Goal: Task Accomplishment & Management: Complete application form

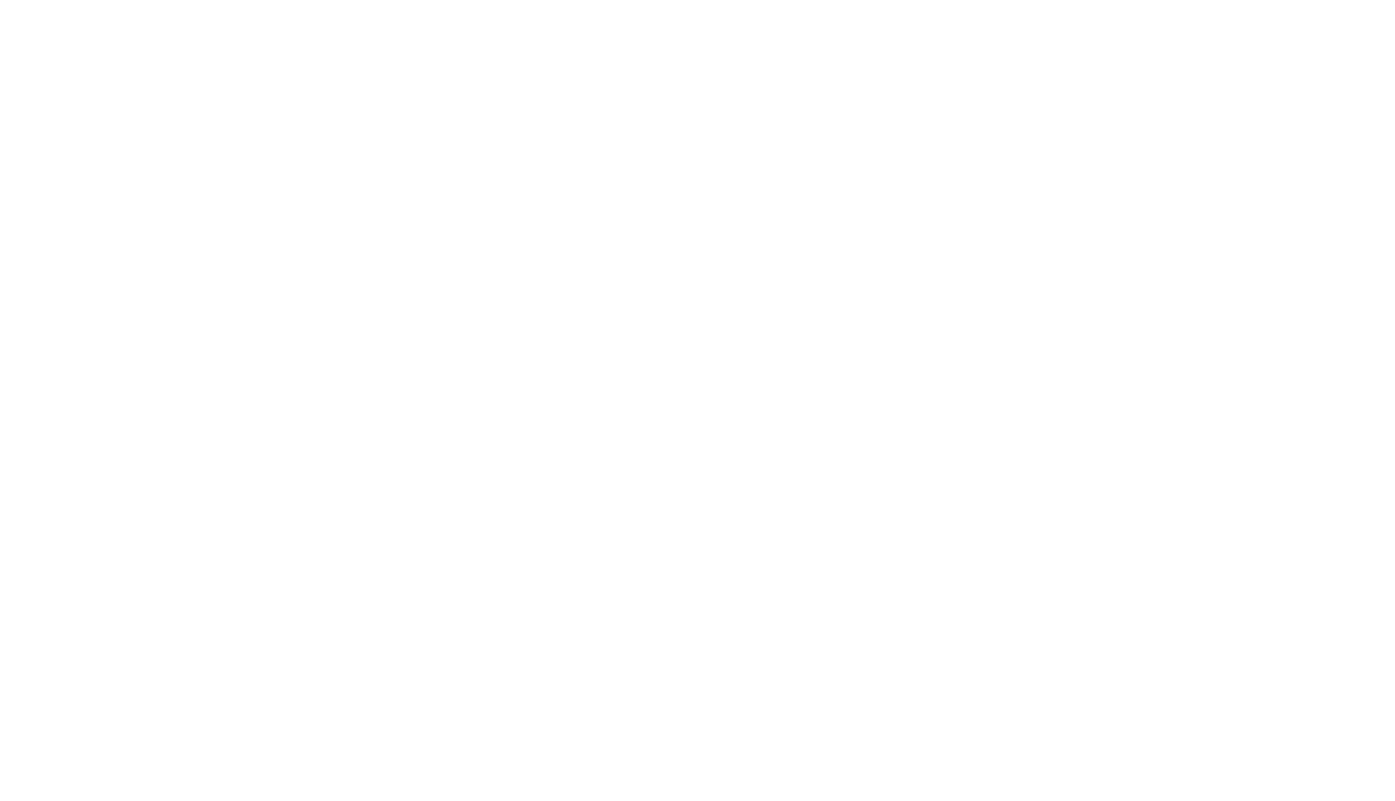
click at [1295, 86] on div at bounding box center [697, 400] width 1395 height 801
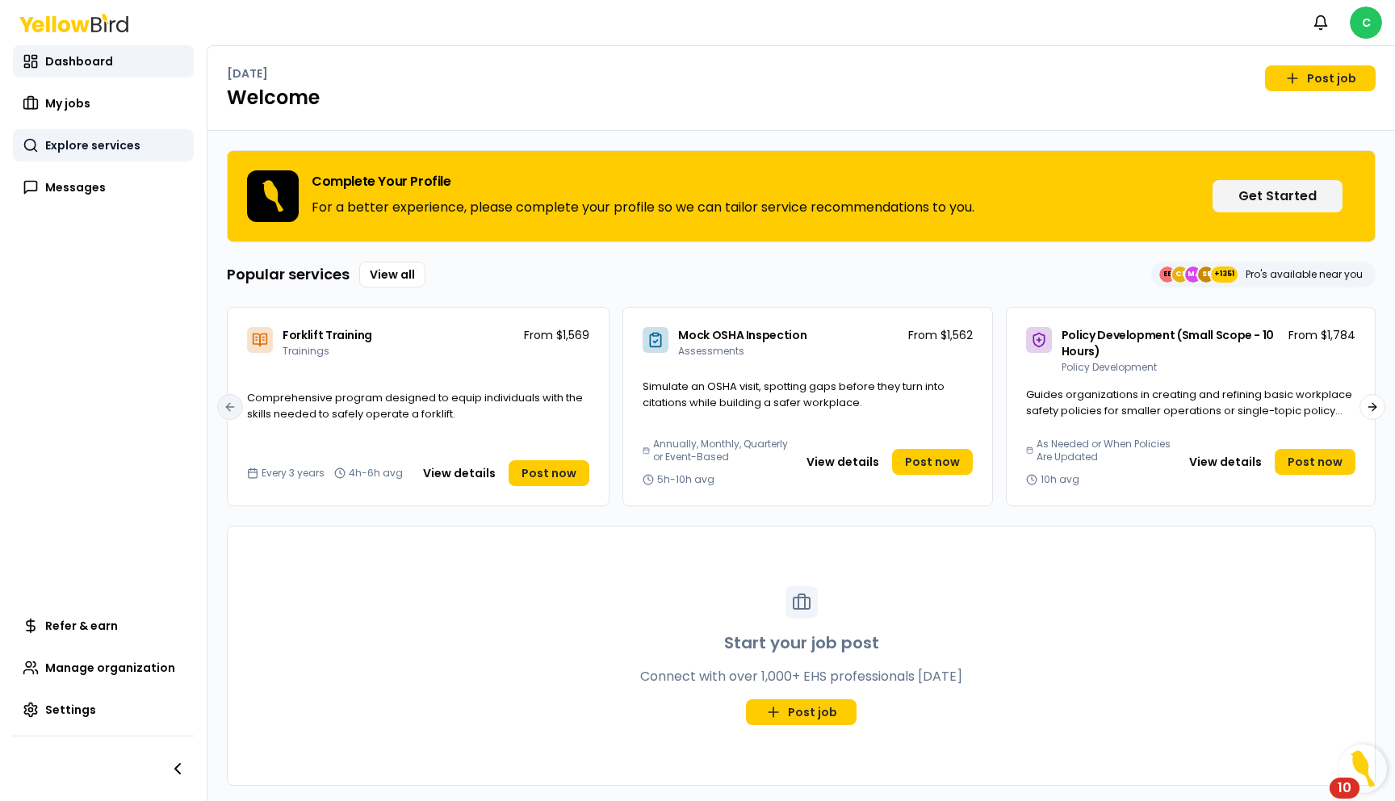
click at [83, 146] on span "Explore services" at bounding box center [92, 145] width 95 height 16
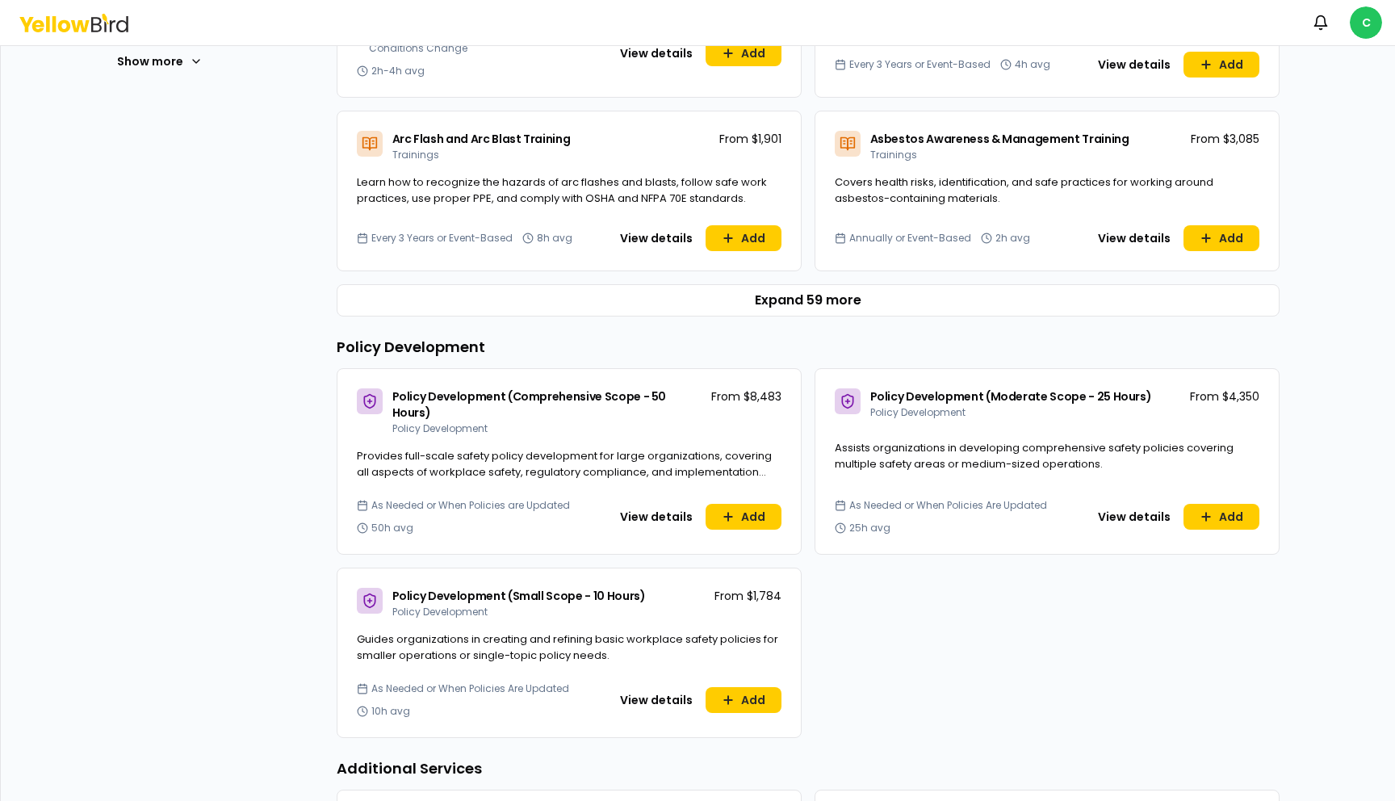
scroll to position [606, 0]
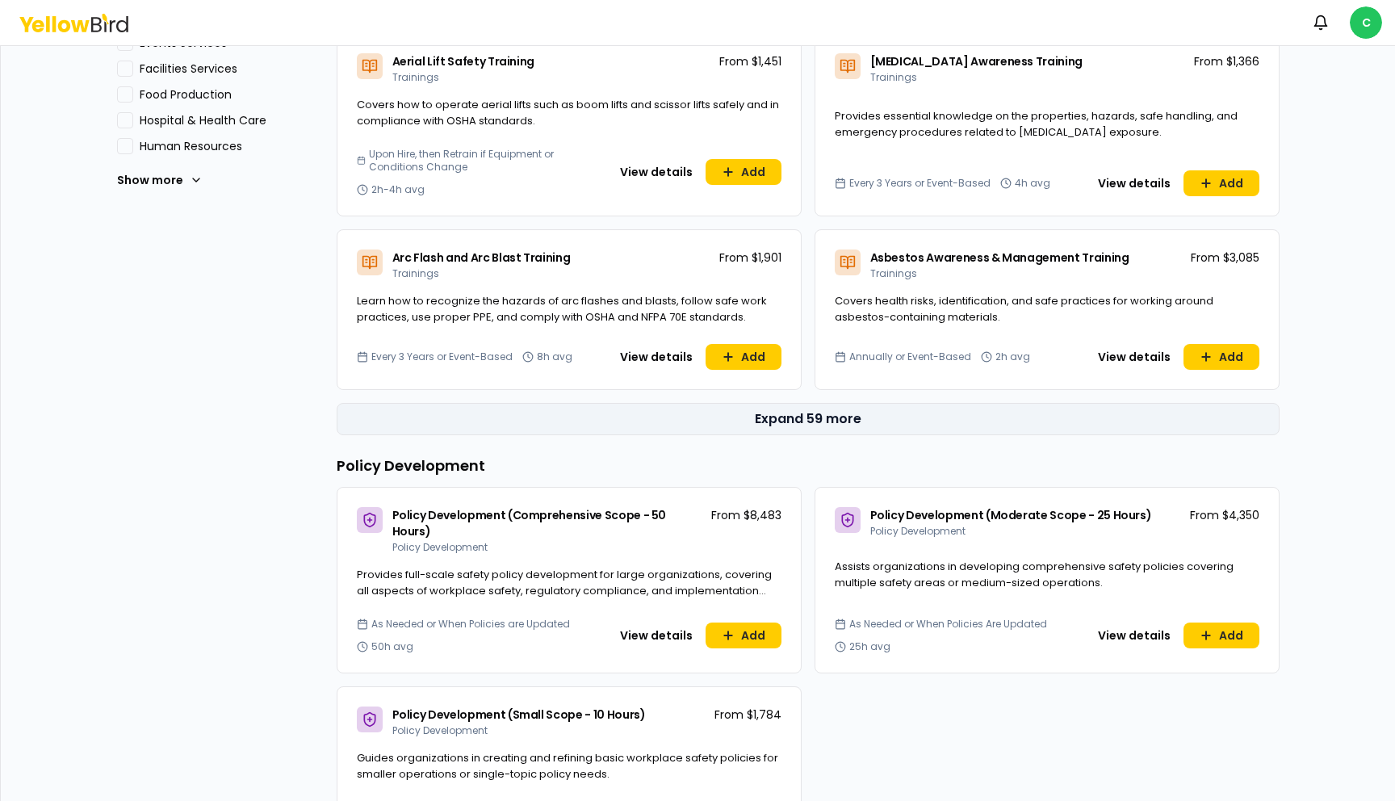
click at [813, 424] on button "Expand 59 more" at bounding box center [808, 419] width 943 height 32
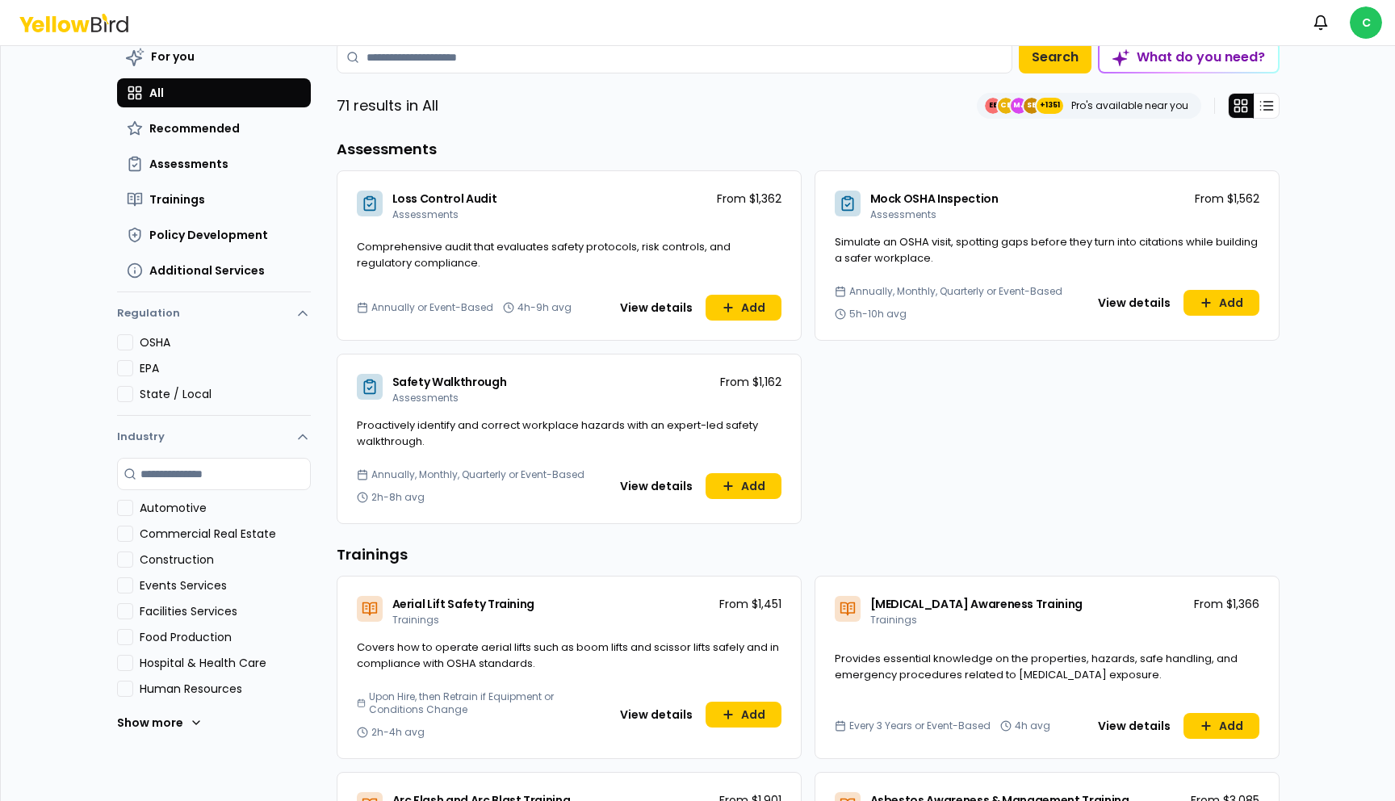
scroll to position [14, 0]
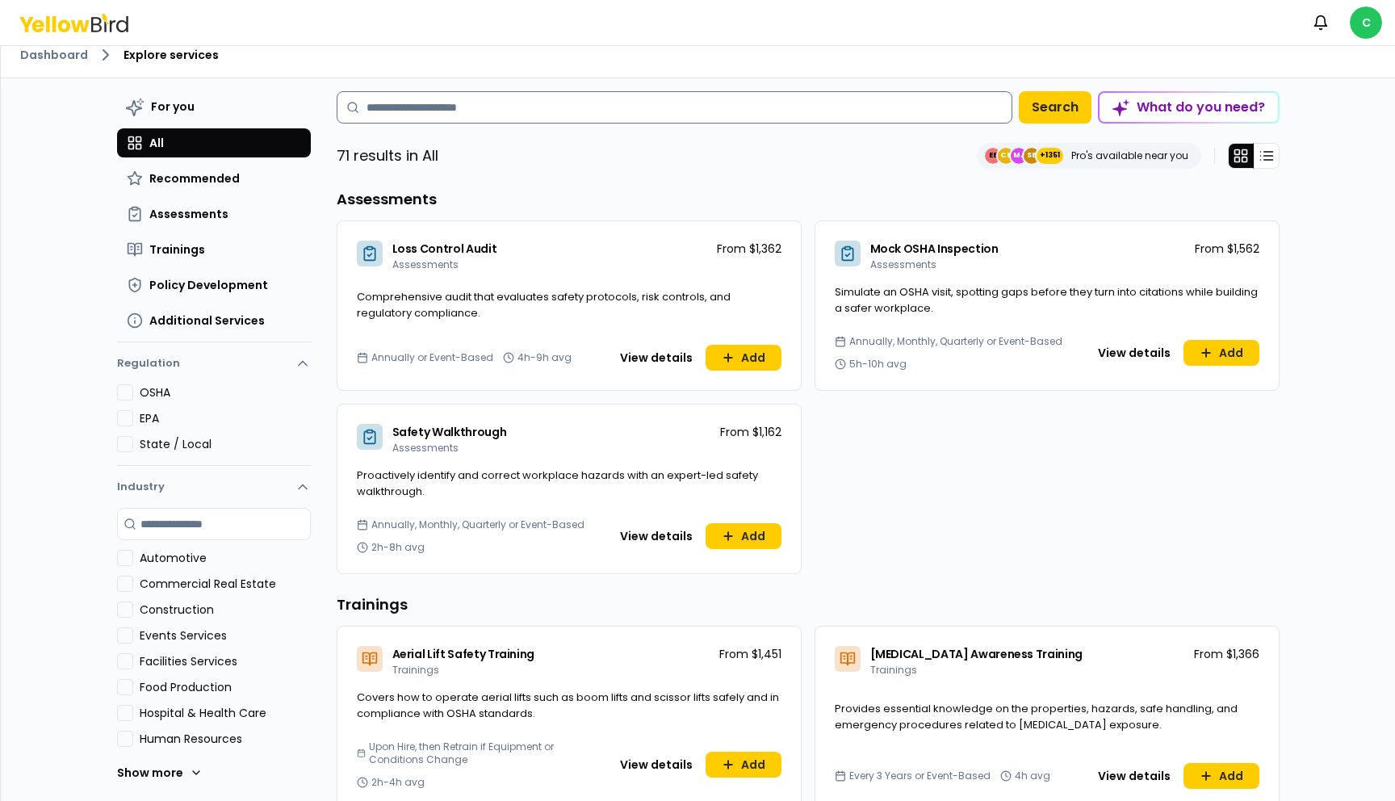
click at [469, 113] on input at bounding box center [675, 107] width 676 height 32
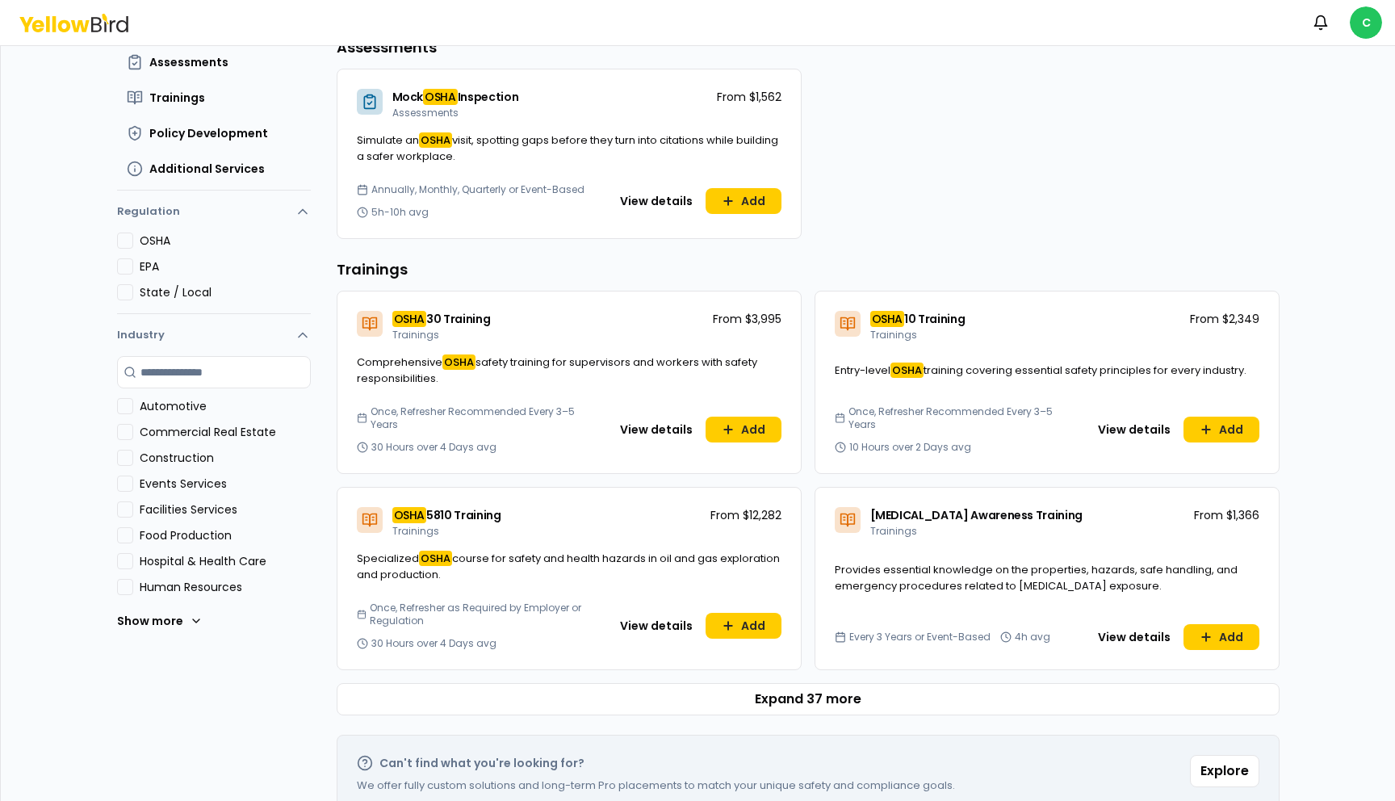
scroll to position [184, 0]
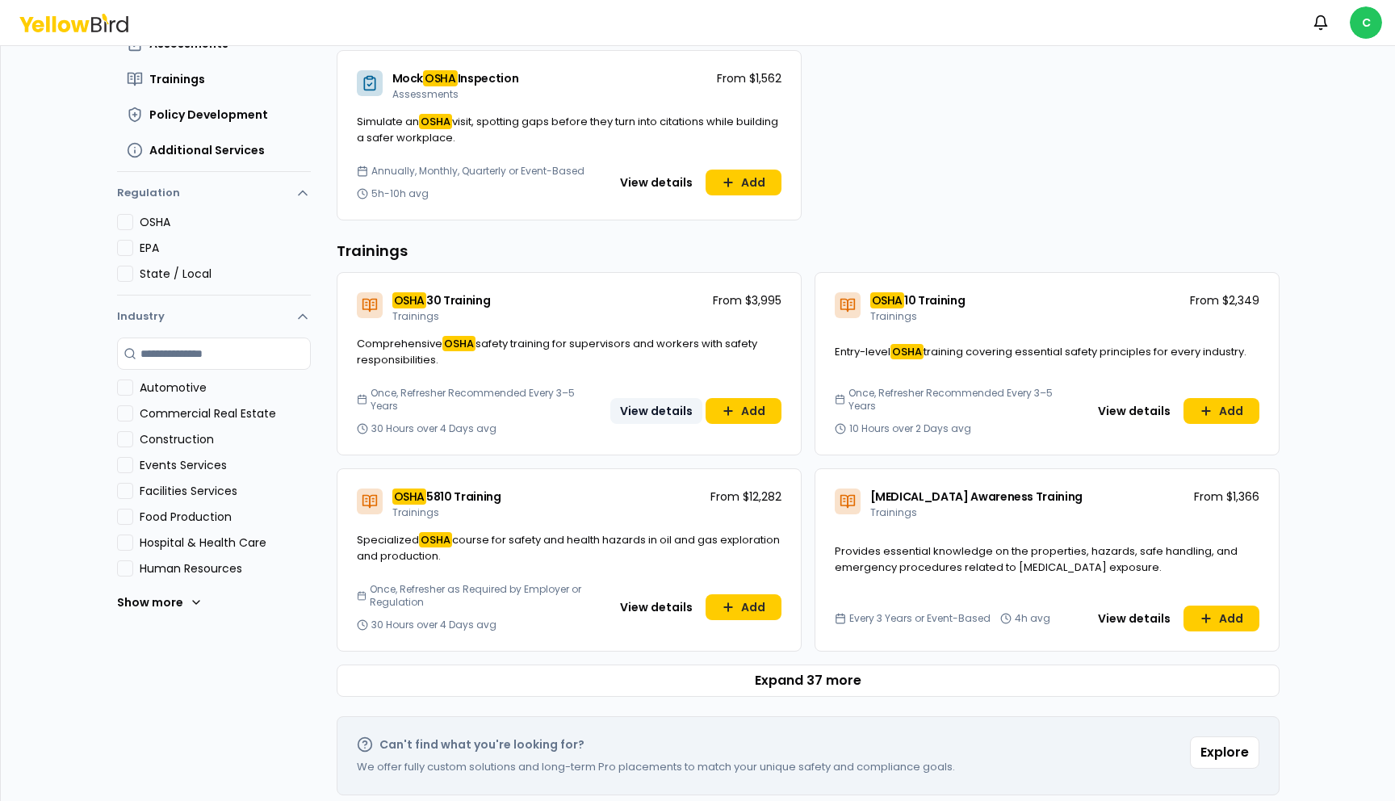
type input "****"
click at [655, 401] on button "View details" at bounding box center [657, 411] width 92 height 26
